Goal: Transaction & Acquisition: Subscribe to service/newsletter

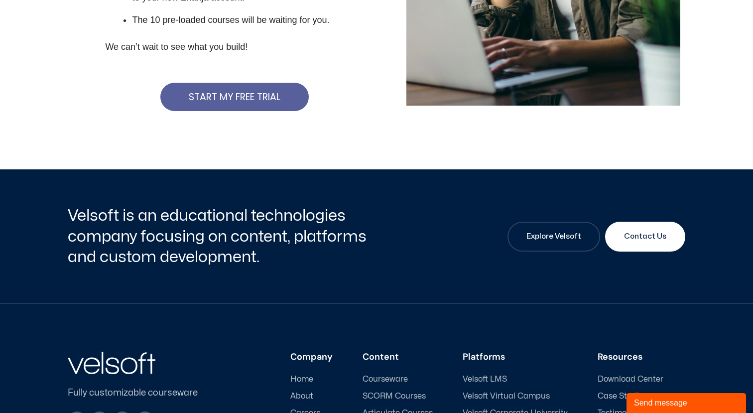
scroll to position [312, 0]
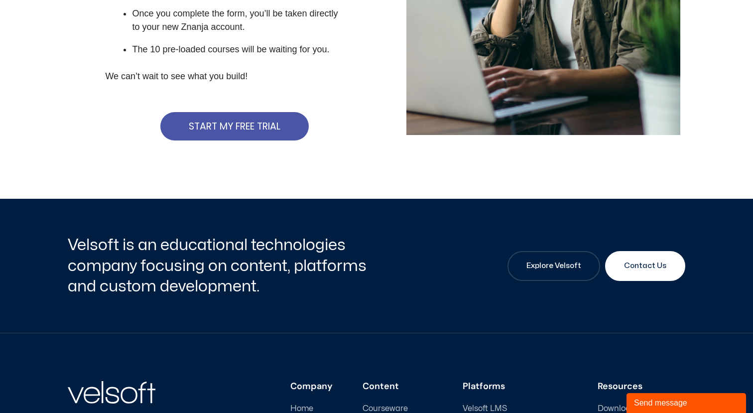
click at [273, 130] on span "START MY FREE TRIAL" at bounding box center [235, 126] width 92 height 9
click at [262, 113] on link "START MY FREE TRIAL" at bounding box center [234, 126] width 148 height 28
